Goal: Navigation & Orientation: Find specific page/section

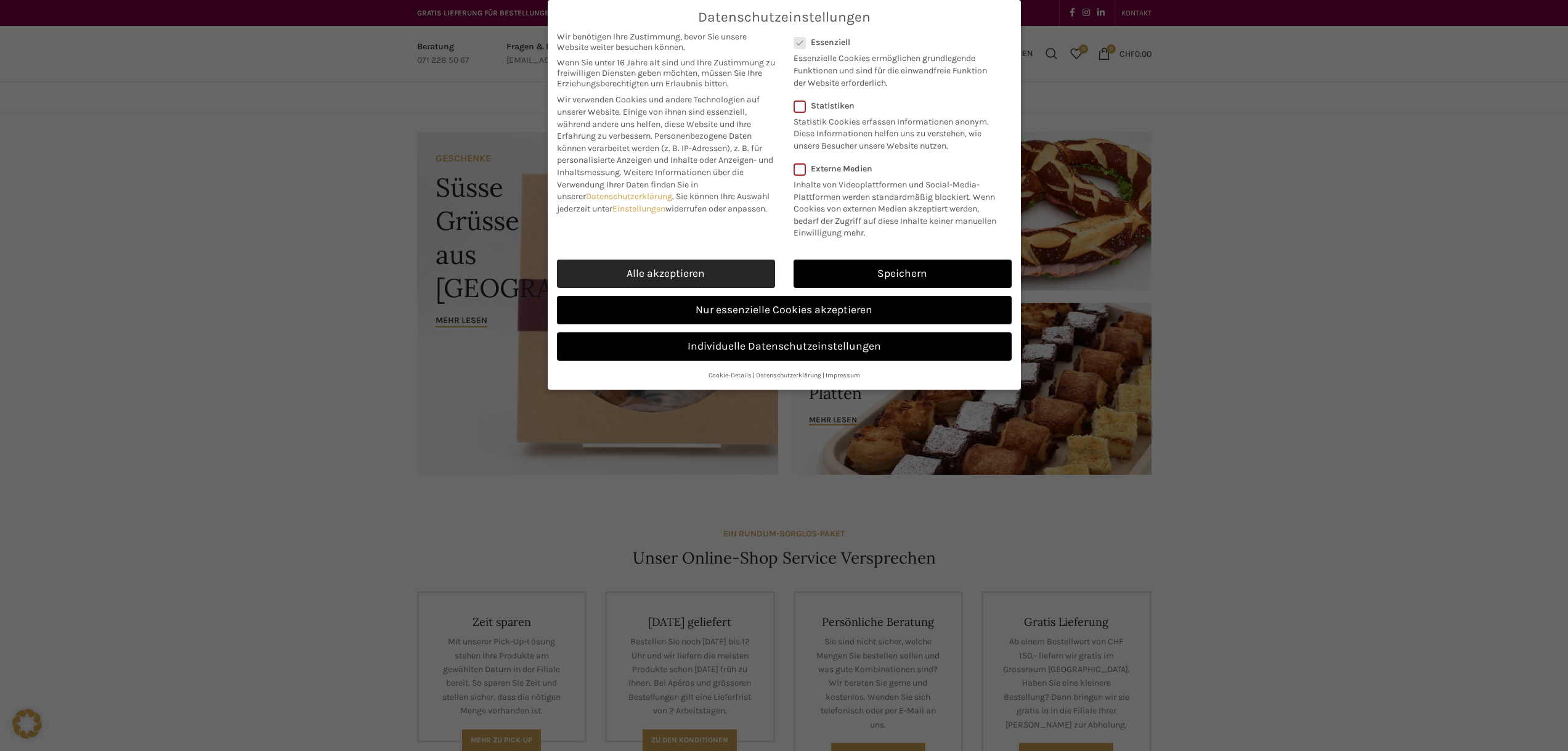
click at [724, 280] on link "Alle akzeptieren" at bounding box center [665, 274] width 218 height 28
checkbox input "true"
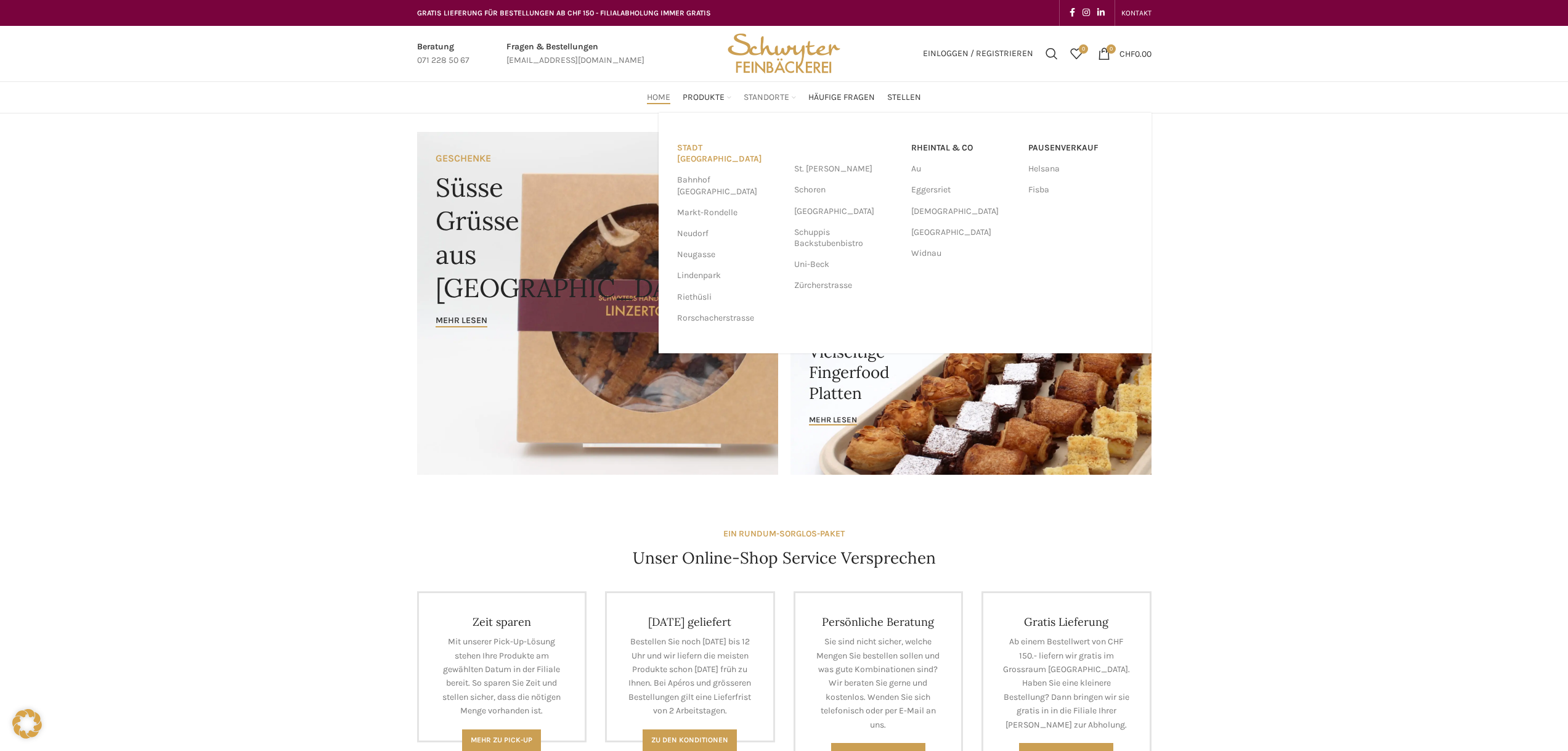
click at [720, 147] on link "Stadt [GEOGRAPHIC_DATA]" at bounding box center [730, 154] width 105 height 32
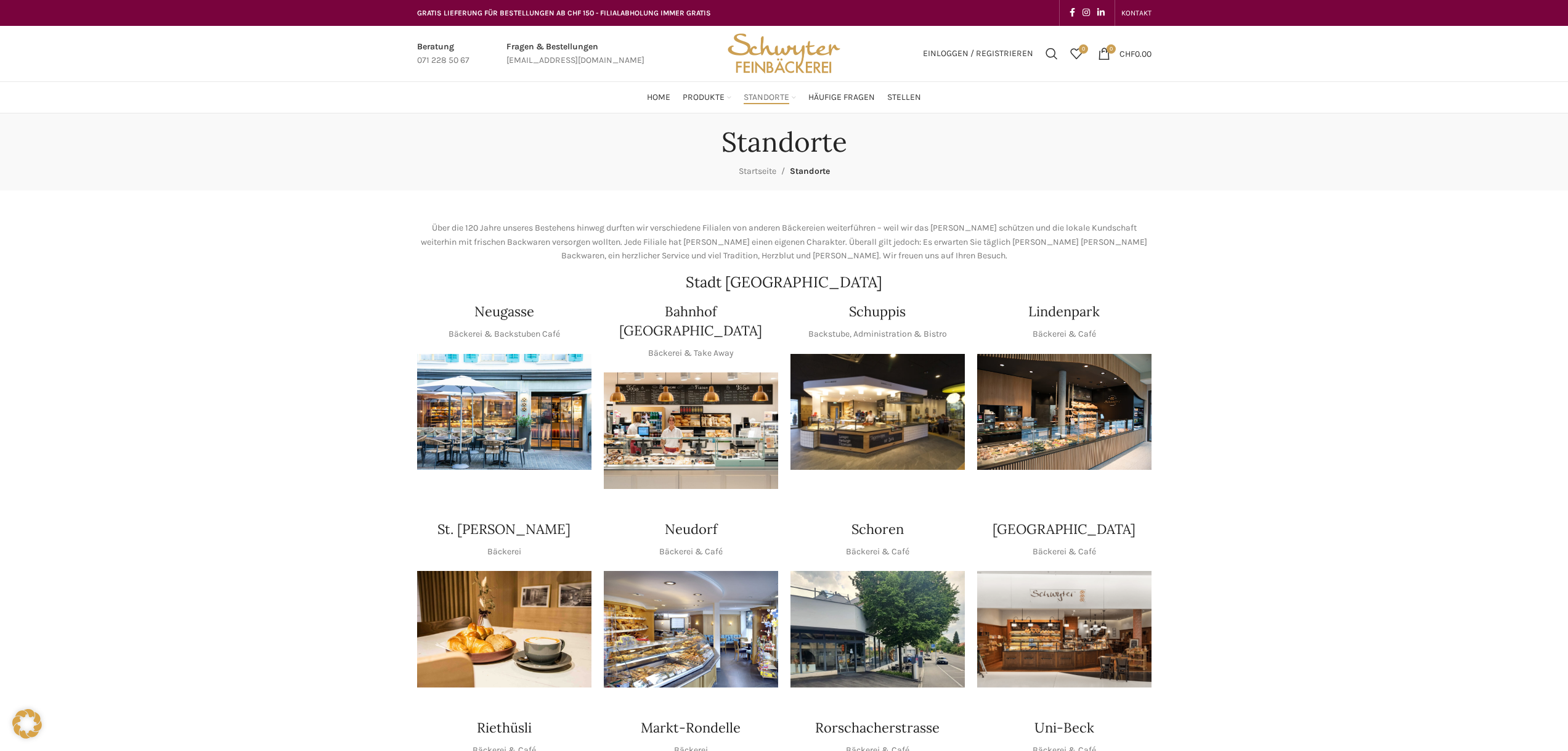
click at [889, 405] on img "1 / 1" at bounding box center [877, 412] width 174 height 117
